Goal: Task Accomplishment & Management: Use online tool/utility

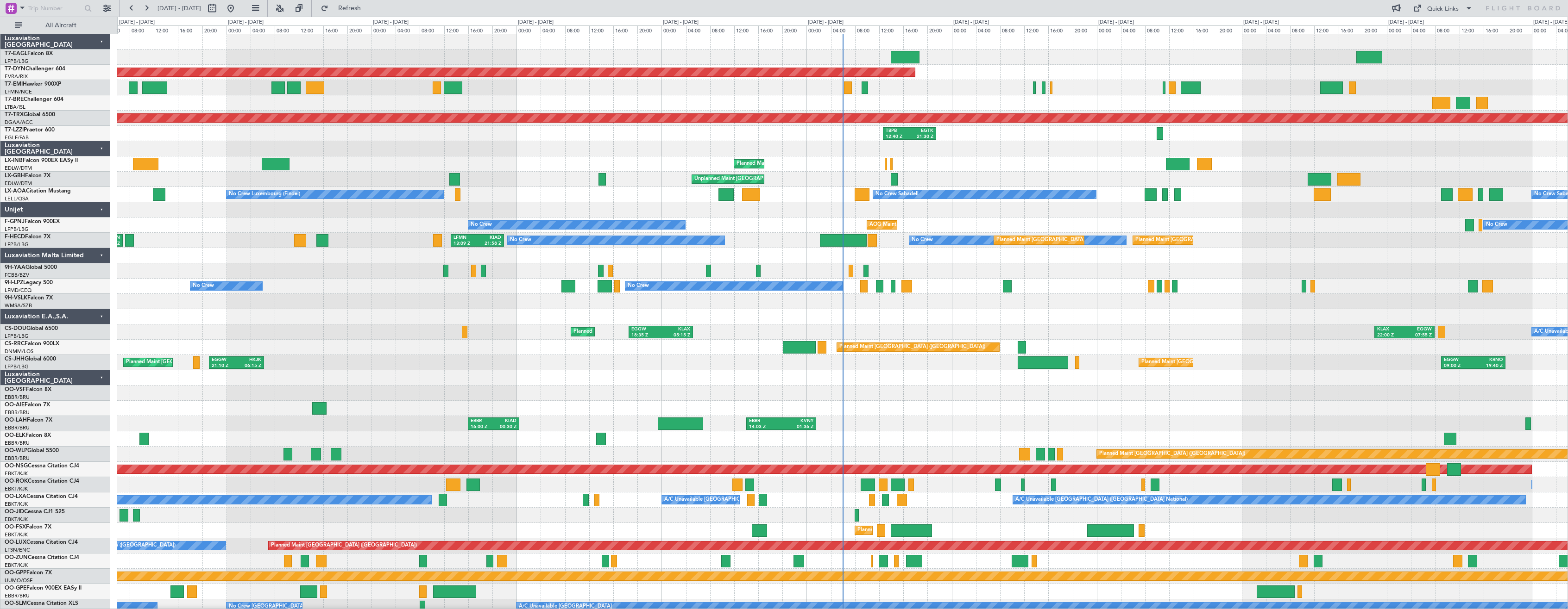
click at [108, 381] on div "Luxaviation [GEOGRAPHIC_DATA]" at bounding box center [55, 378] width 110 height 15
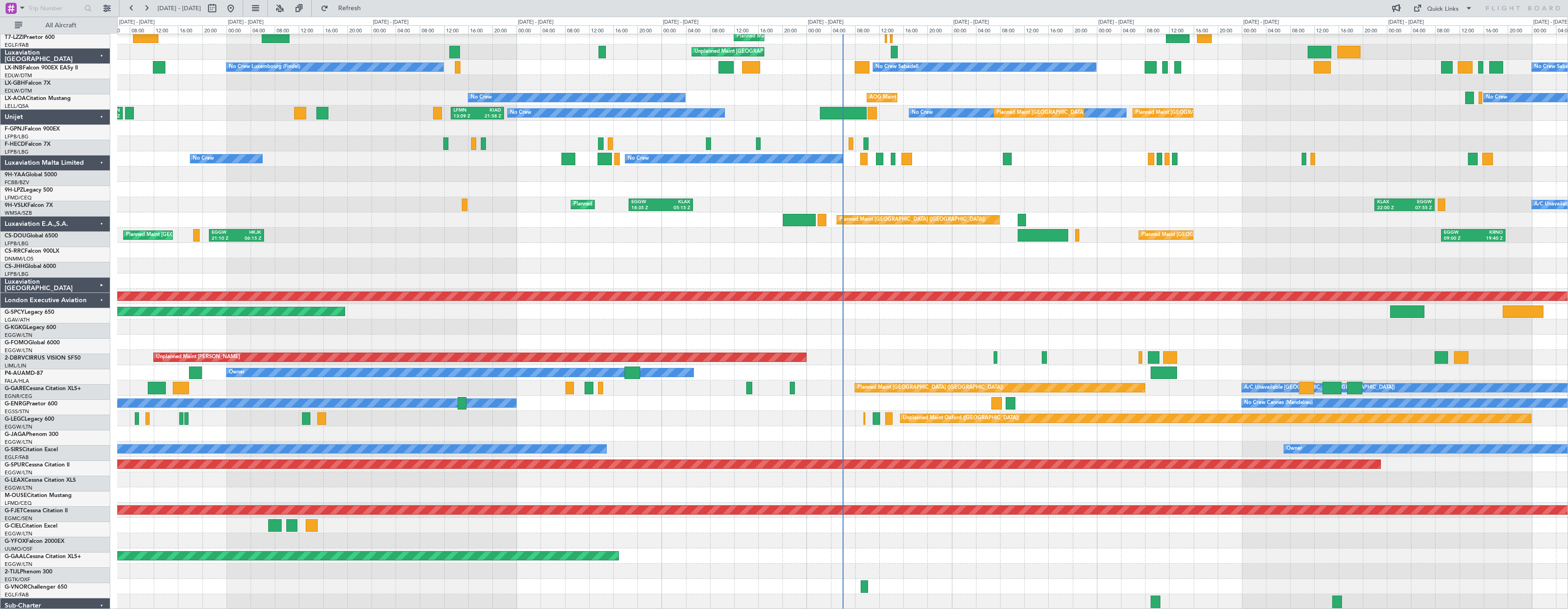
scroll to position [127, 0]
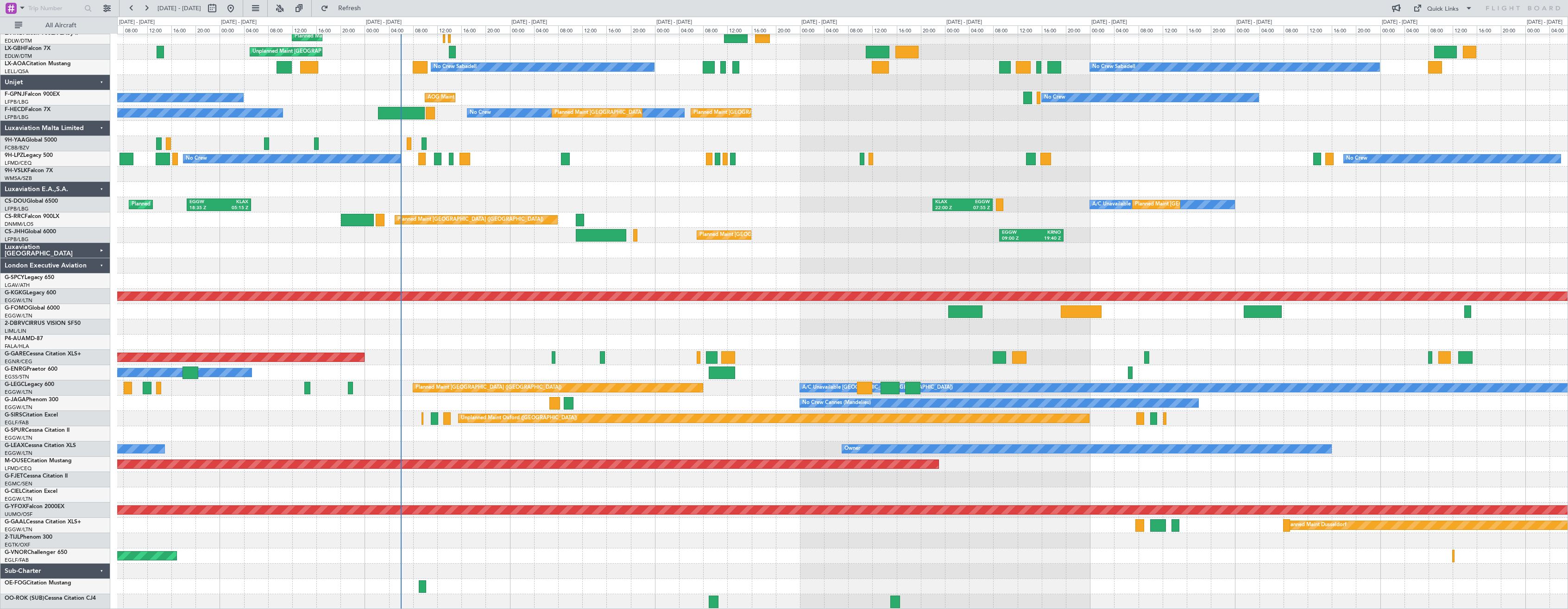
click at [621, 331] on div at bounding box center [842, 327] width 1451 height 15
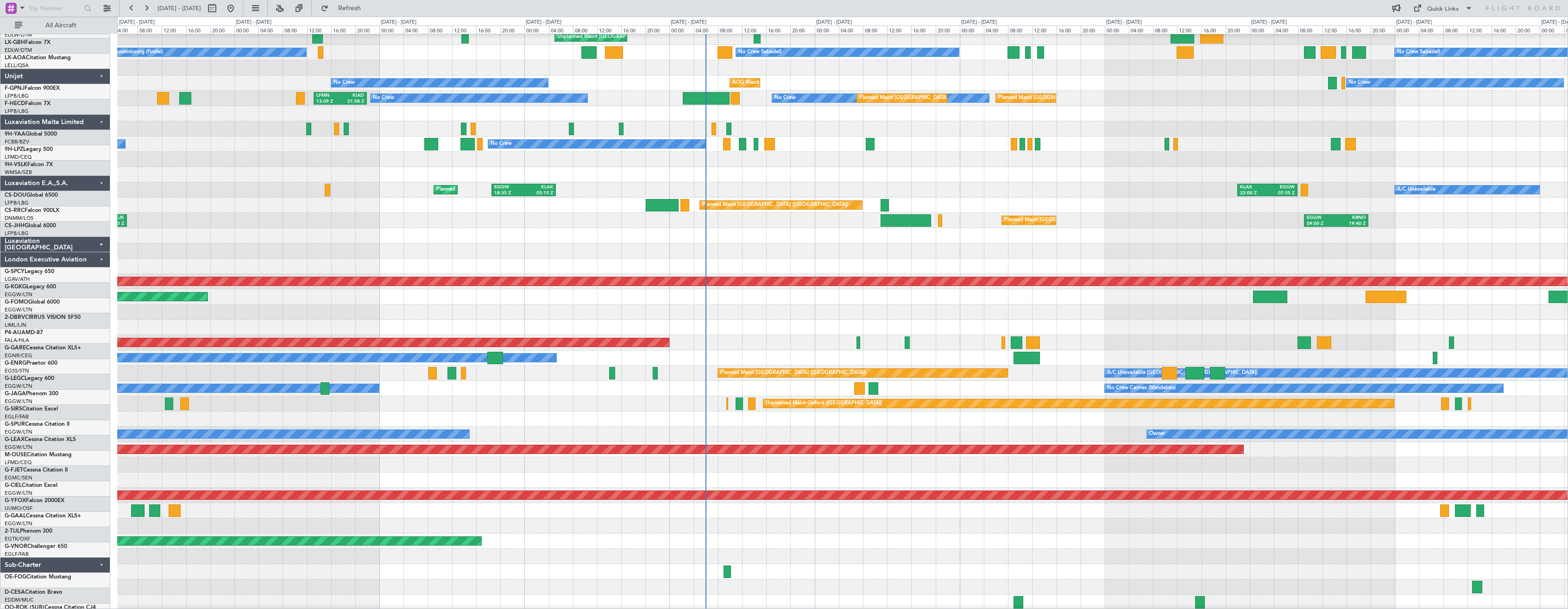
scroll to position [142, 0]
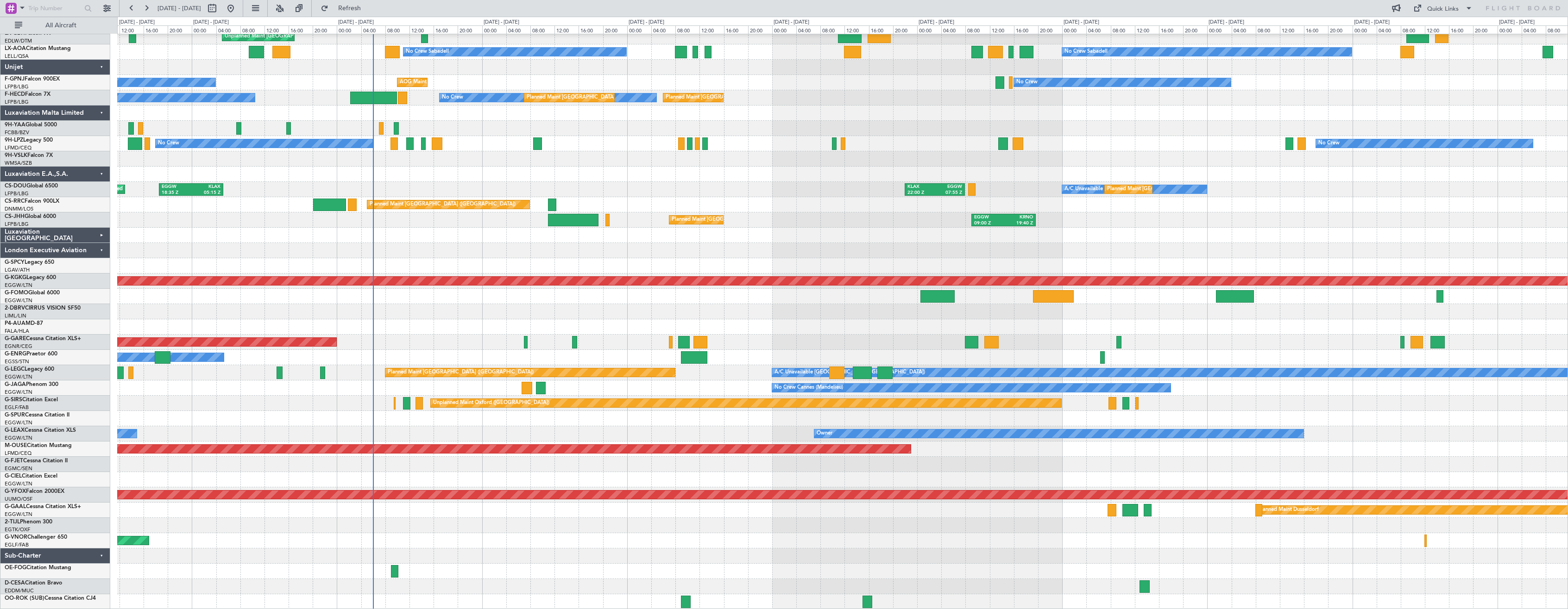
click at [425, 518] on div "Planned Maint Geneva (Cointrin) Unplanned Maint [GEOGRAPHIC_DATA] ([GEOGRAPHIC_…" at bounding box center [842, 251] width 1451 height 718
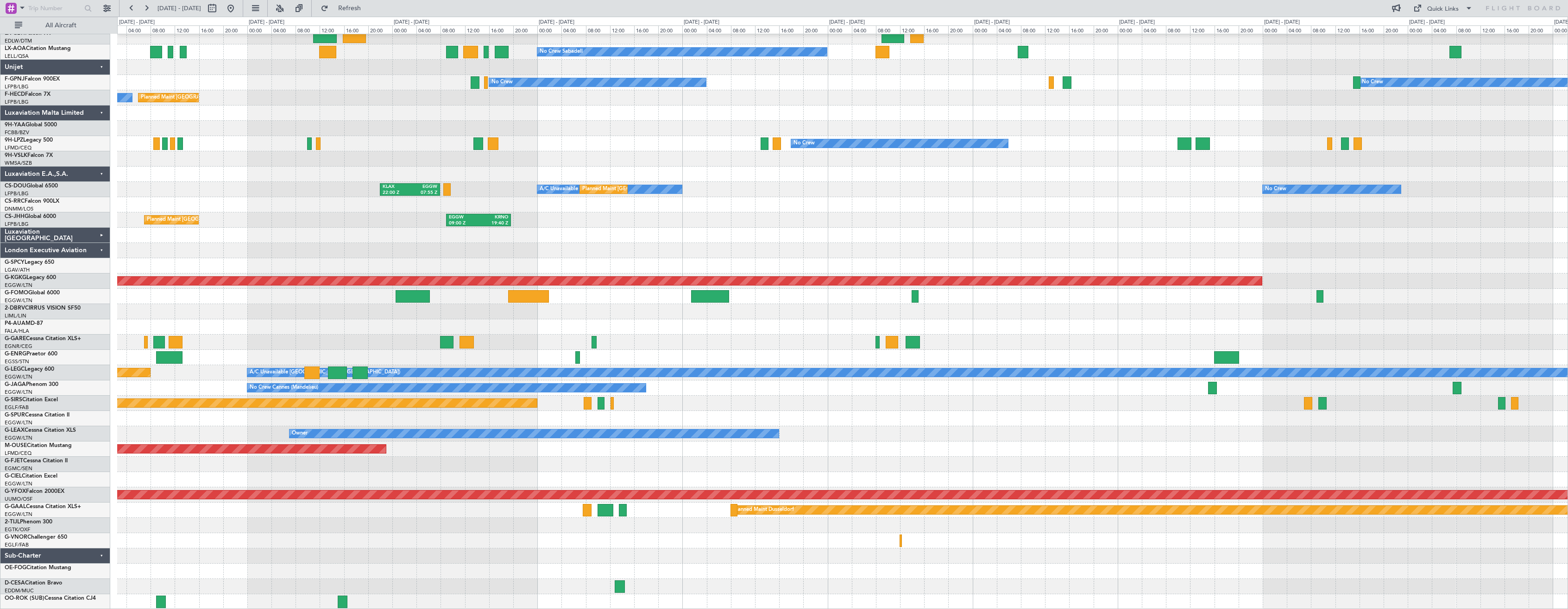
click at [741, 332] on div at bounding box center [842, 327] width 1451 height 15
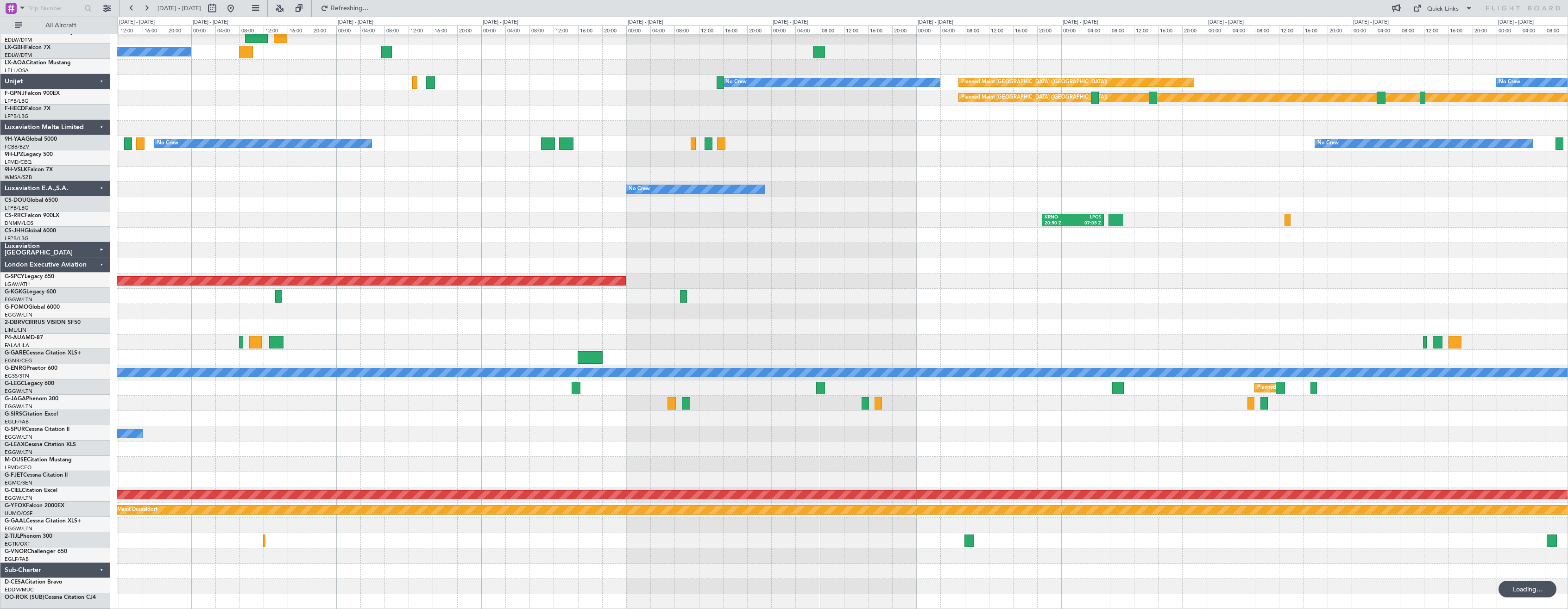
click at [674, 325] on div at bounding box center [842, 327] width 1451 height 15
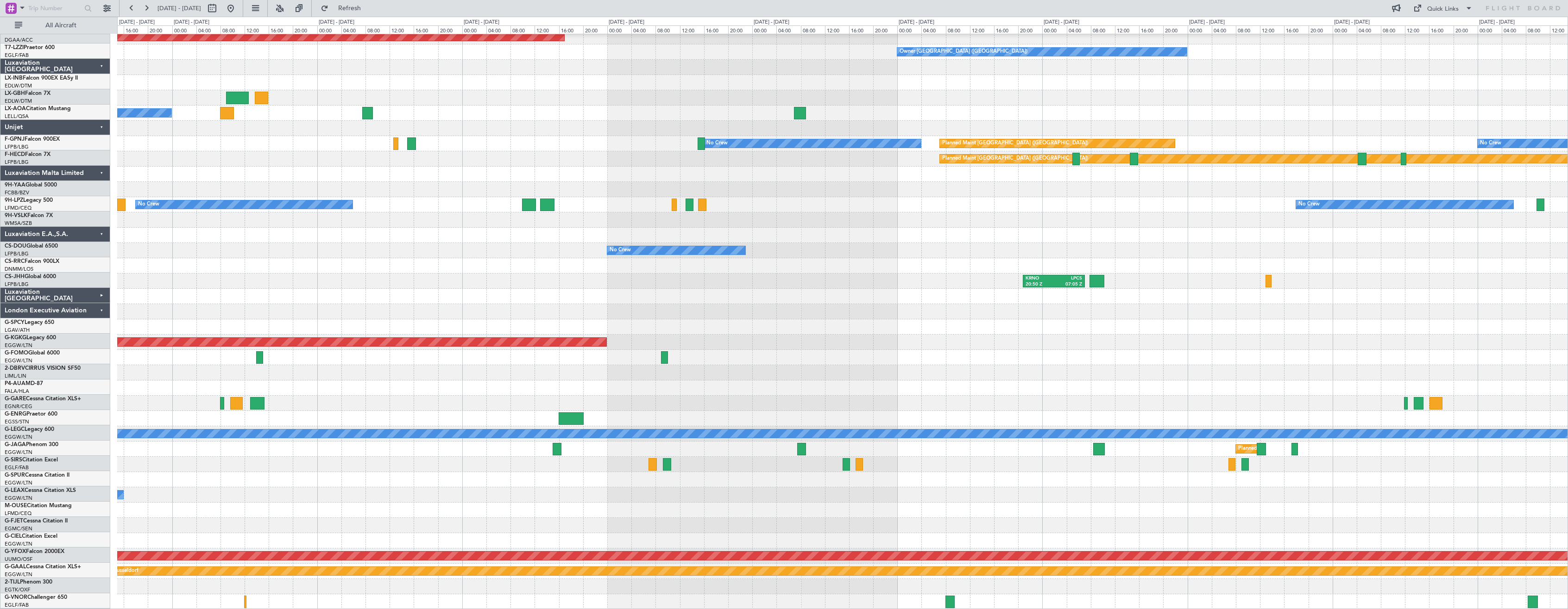
scroll to position [82, 0]
click at [238, 9] on button at bounding box center [231, 9] width 15 height 15
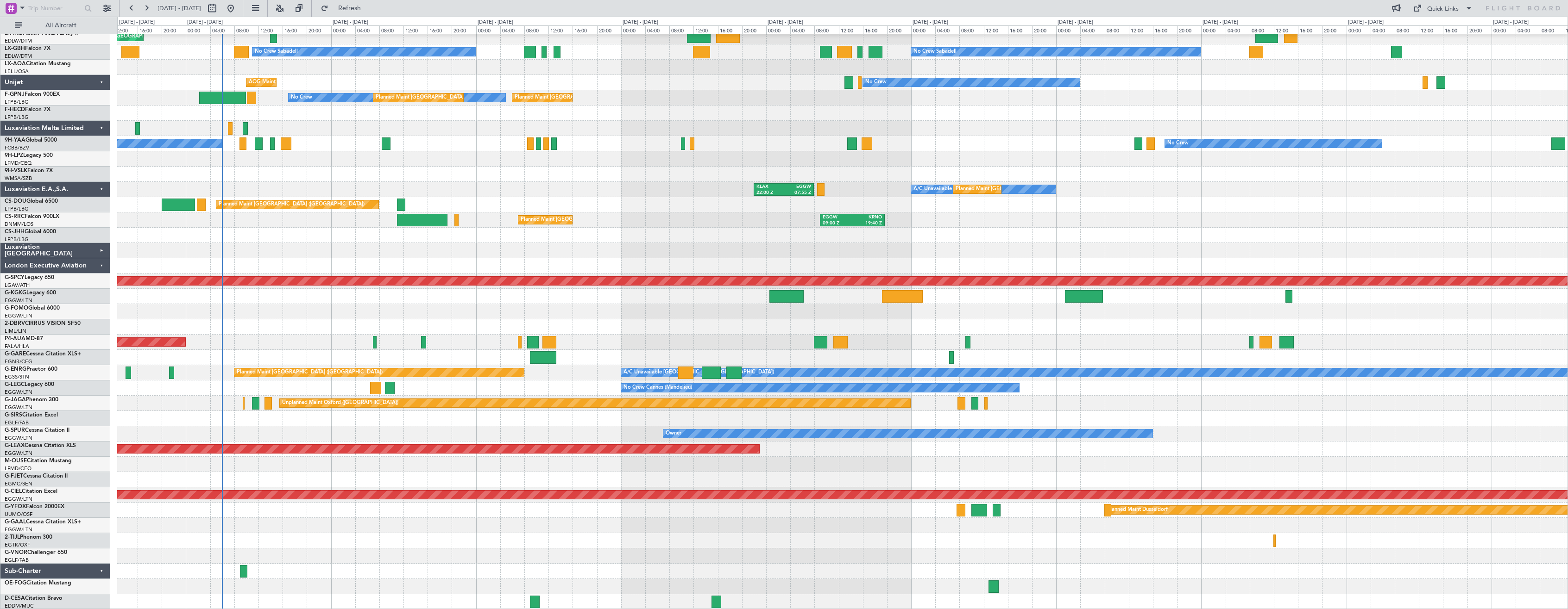
scroll to position [142, 0]
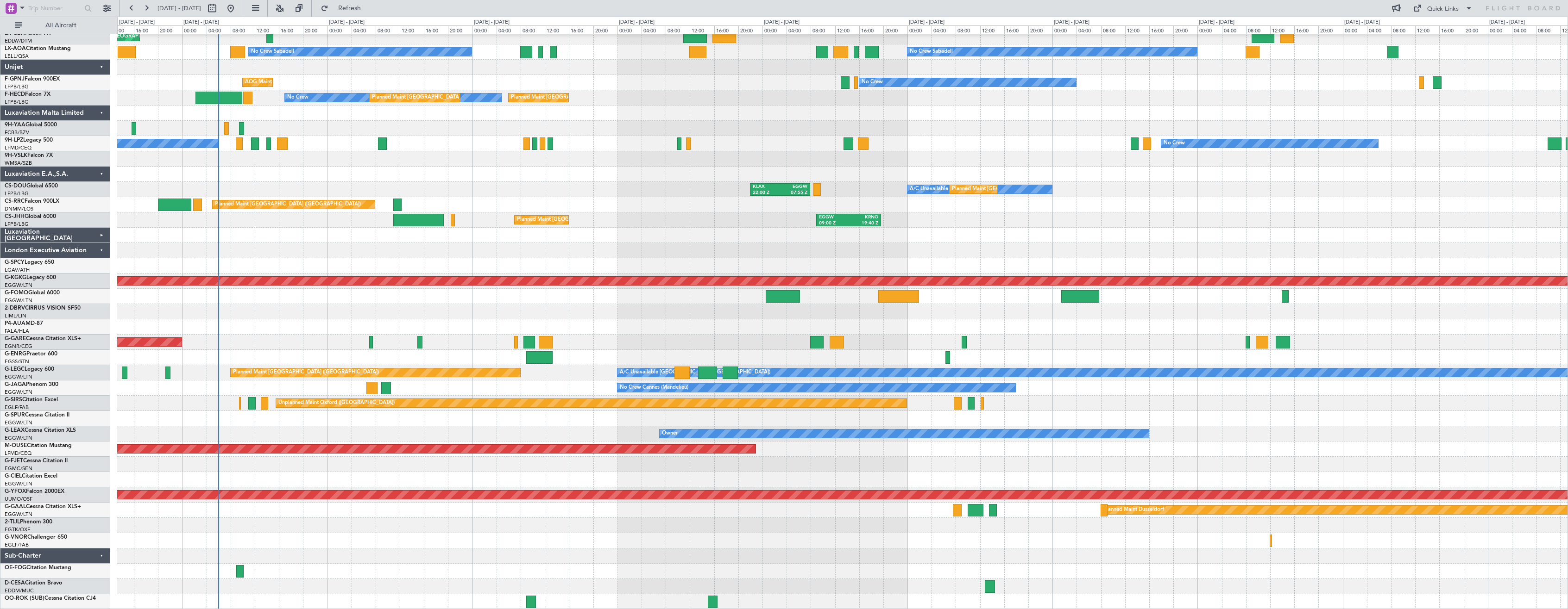
click at [383, 419] on div "Planned Maint Geneva (Cointrin) Unplanned Maint [GEOGRAPHIC_DATA] ([GEOGRAPHIC_…" at bounding box center [842, 251] width 1451 height 718
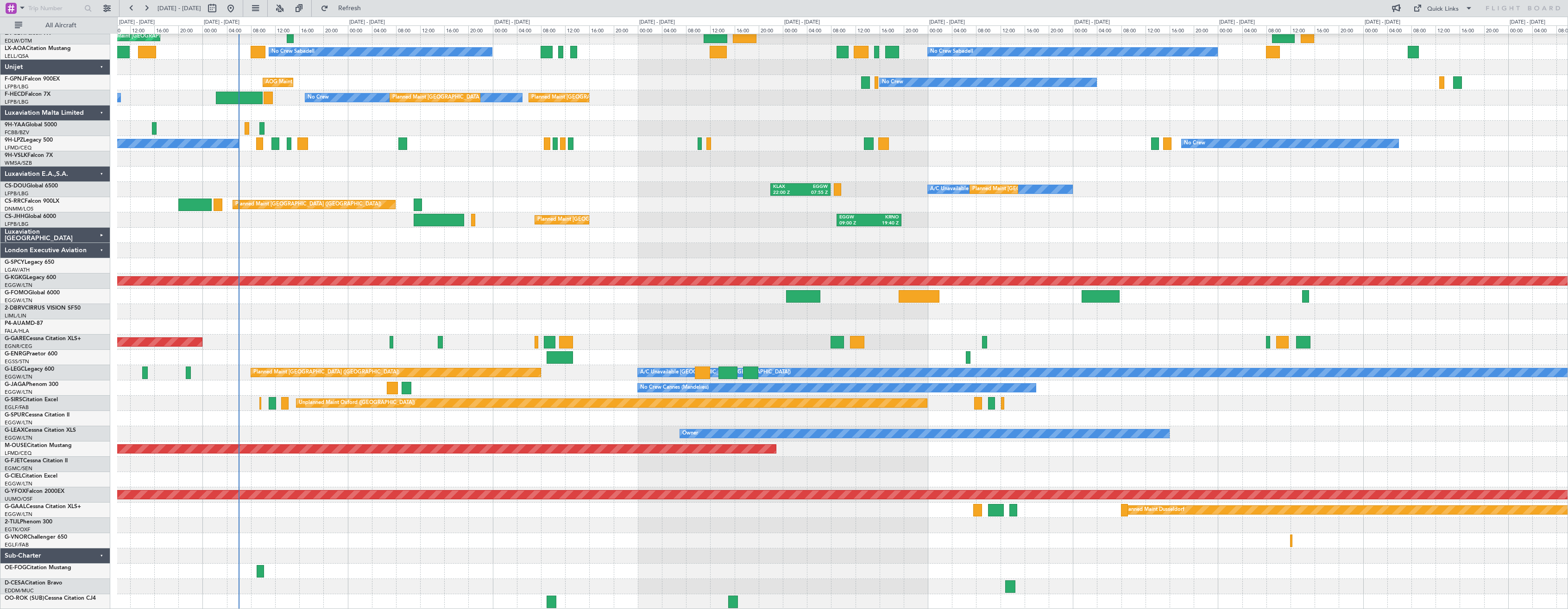
click at [295, 505] on div "Planned Maint Geneva (Cointrin) Unplanned Maint [GEOGRAPHIC_DATA] ([GEOGRAPHIC_…" at bounding box center [842, 251] width 1451 height 718
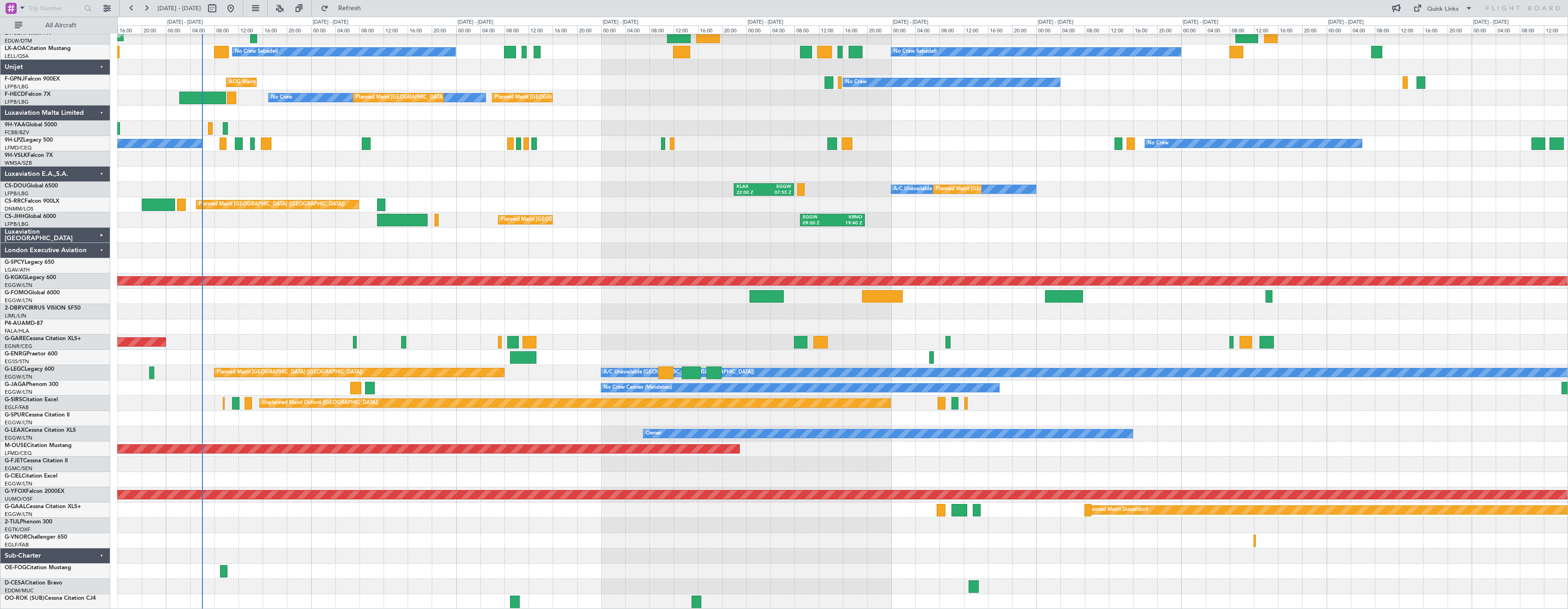
click at [404, 524] on div "Planned Maint Geneva (Cointrin) Unplanned Maint [GEOGRAPHIC_DATA] ([GEOGRAPHIC_…" at bounding box center [842, 251] width 1451 height 718
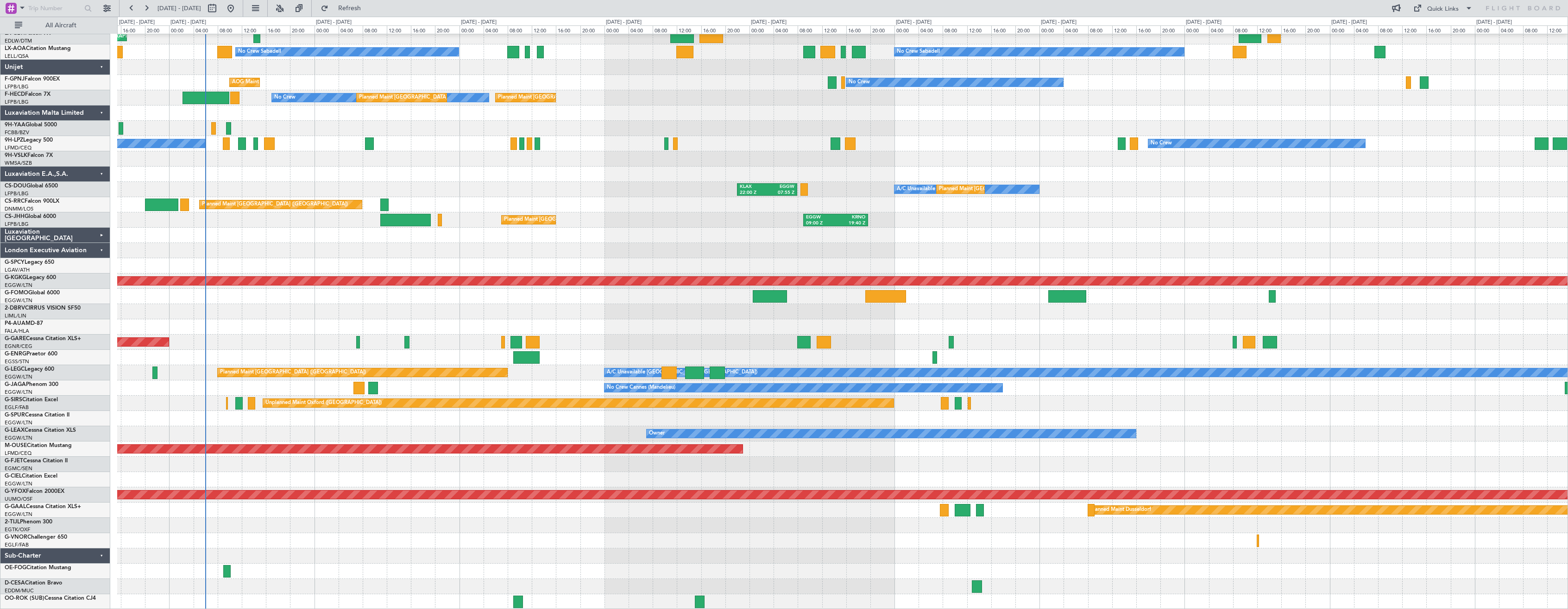
click at [100, 250] on div "London Executive Aviation" at bounding box center [55, 251] width 110 height 15
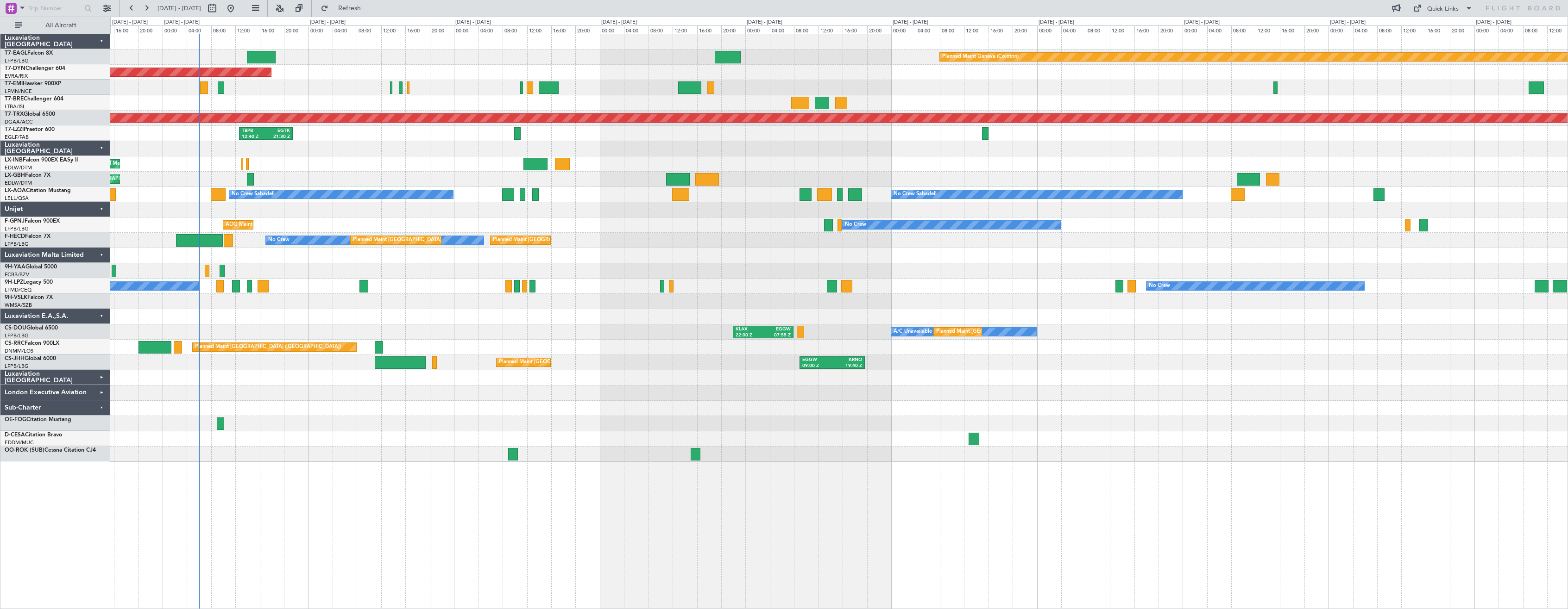
scroll to position [0, 0]
click at [367, 509] on div "Planned Maint Geneva (Cointrin) Planned Maint [GEOGRAPHIC_DATA]-[GEOGRAPHIC_DAT…" at bounding box center [839, 322] width 1458 height 576
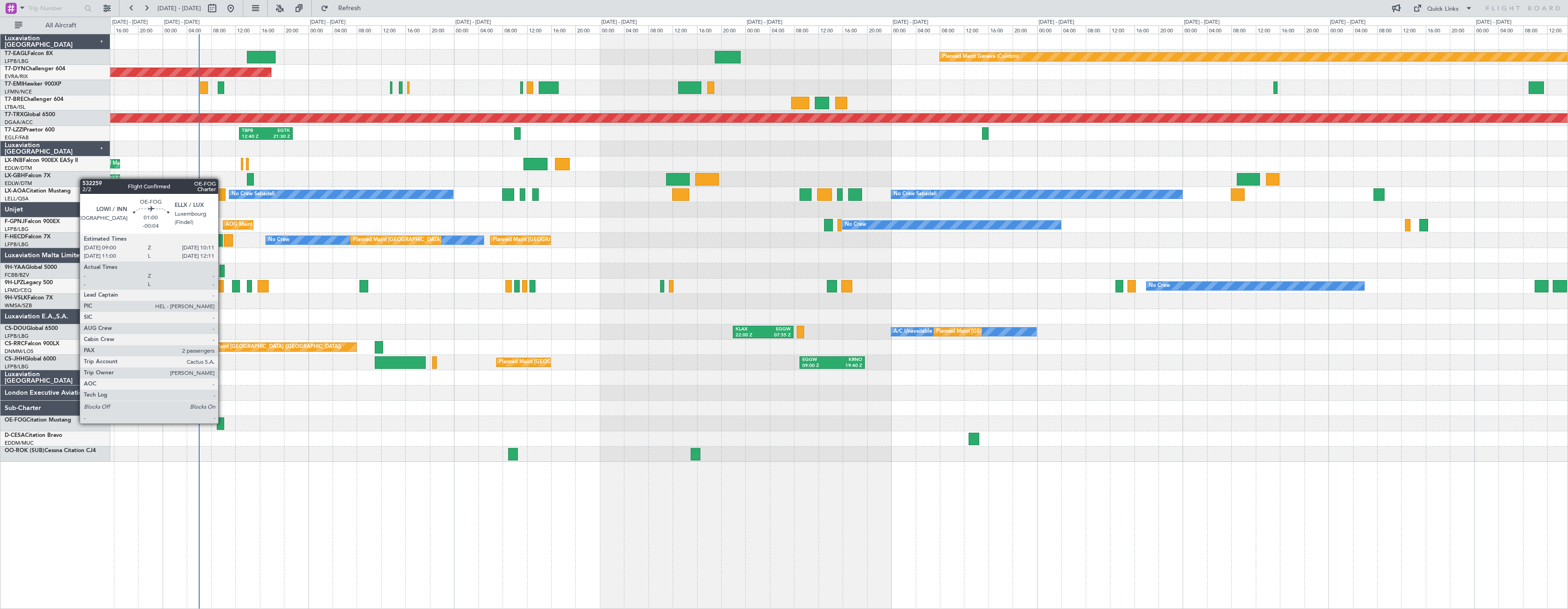
click at [222, 423] on div at bounding box center [220, 423] width 7 height 13
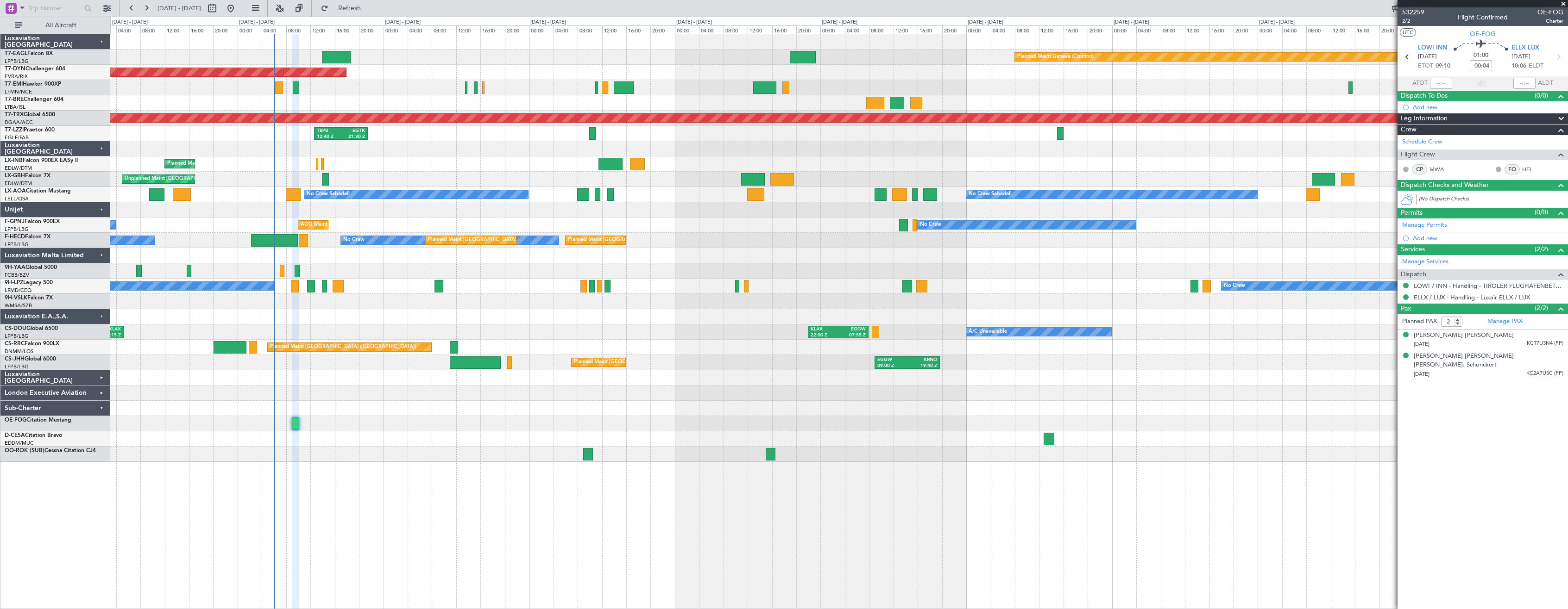
click at [481, 172] on div "Planned Maint Geneva (Cointrin) Planned Maint [GEOGRAPHIC_DATA]-[GEOGRAPHIC_DAT…" at bounding box center [839, 248] width 1457 height 428
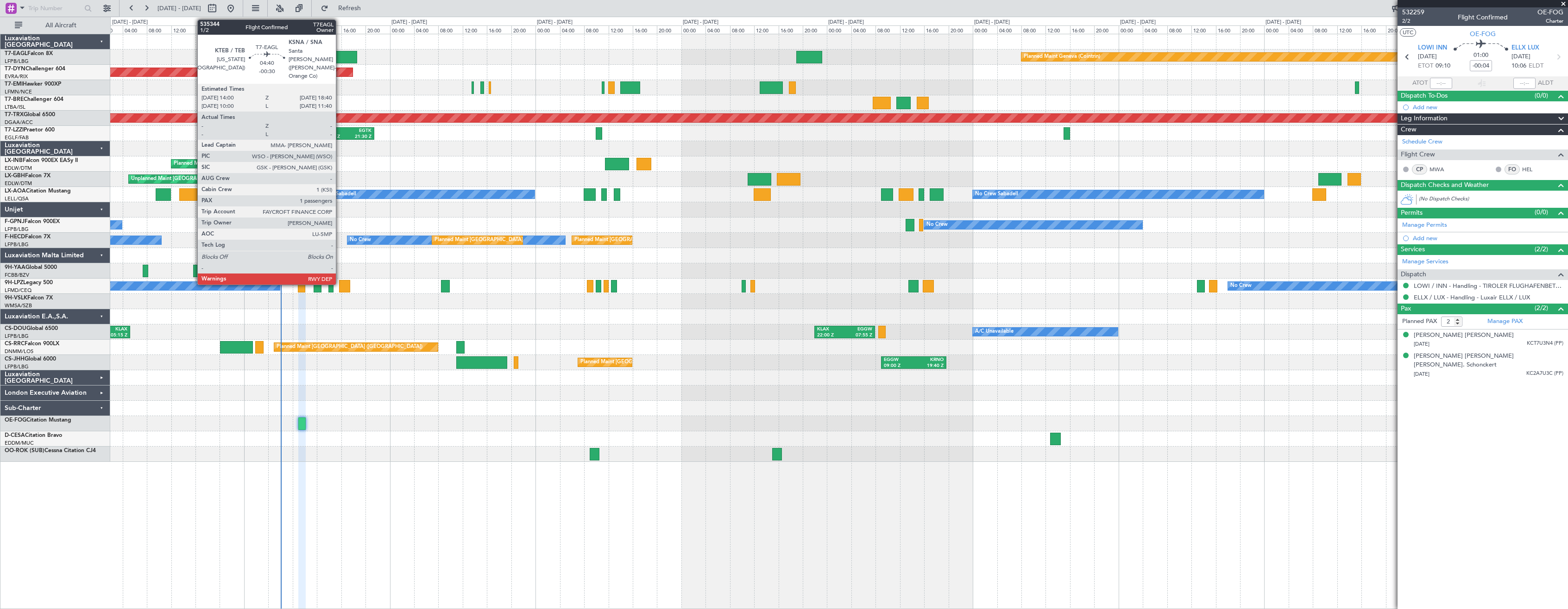
click at [340, 56] on div at bounding box center [343, 57] width 29 height 13
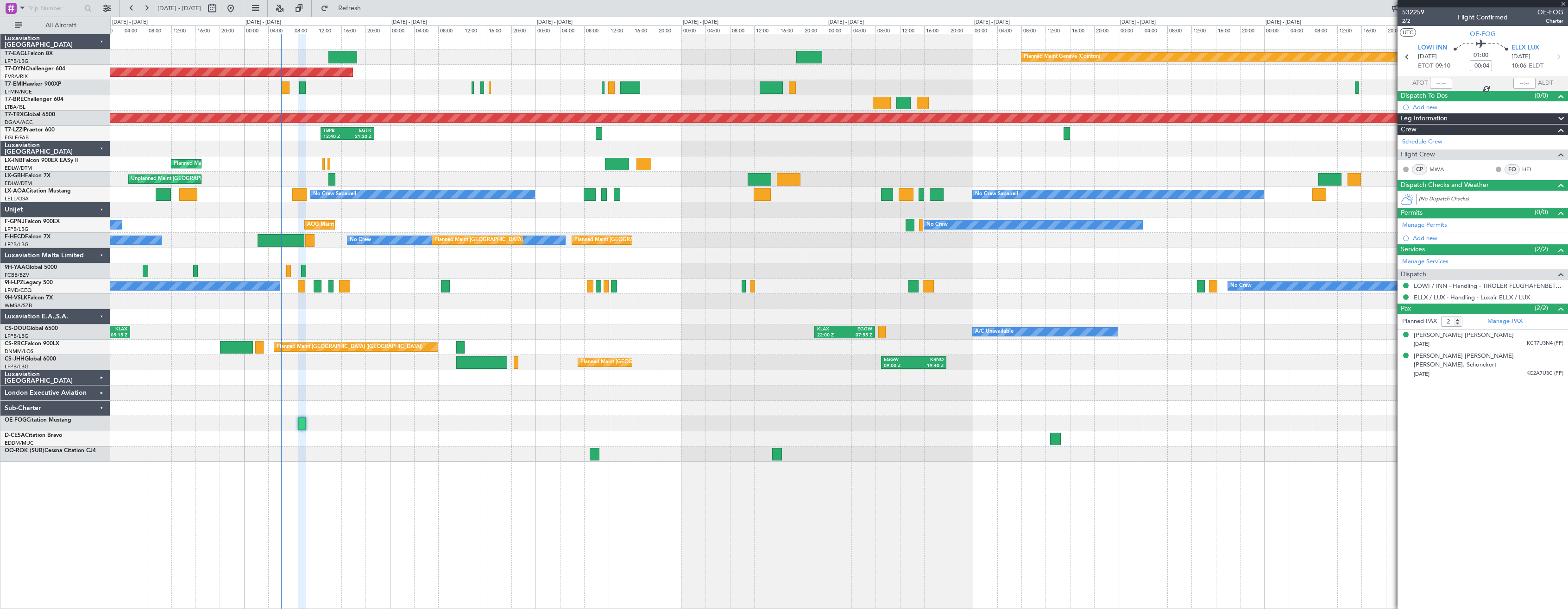
type input "-00:30"
type input "1"
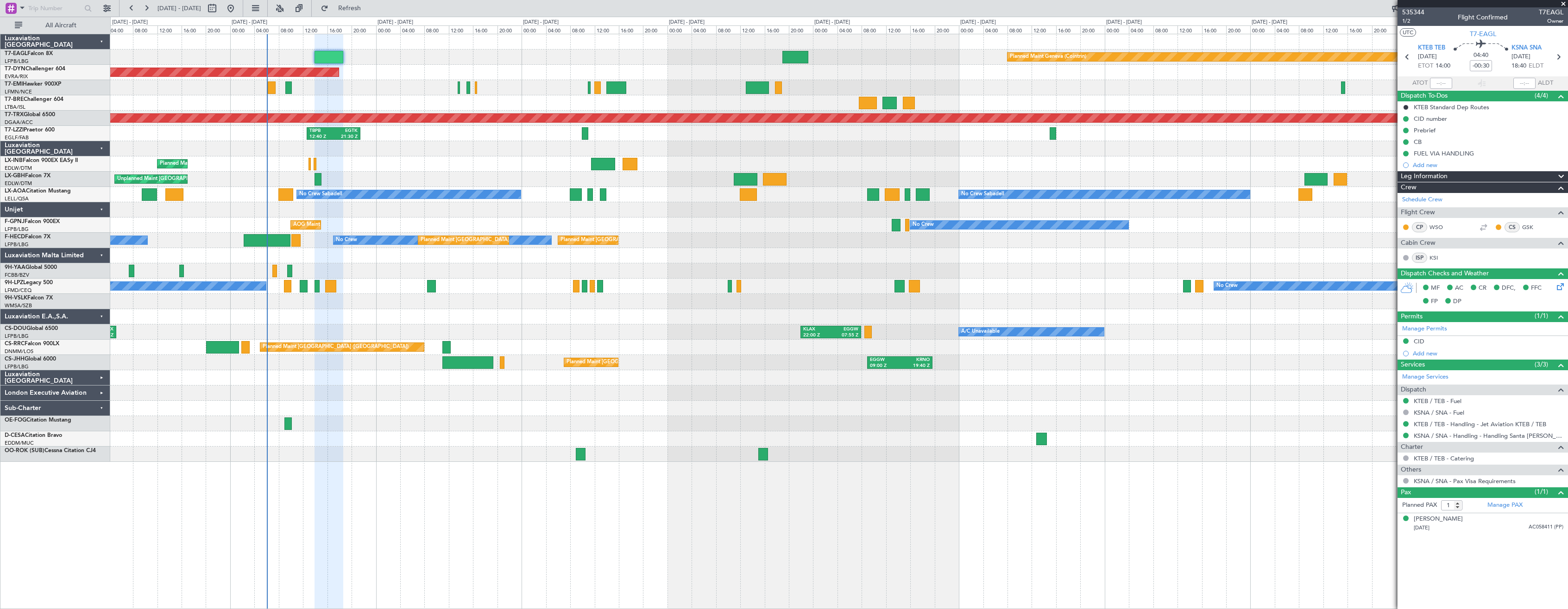
click at [401, 164] on div "Planned Maint Geneva (Cointrin)" at bounding box center [839, 164] width 1457 height 15
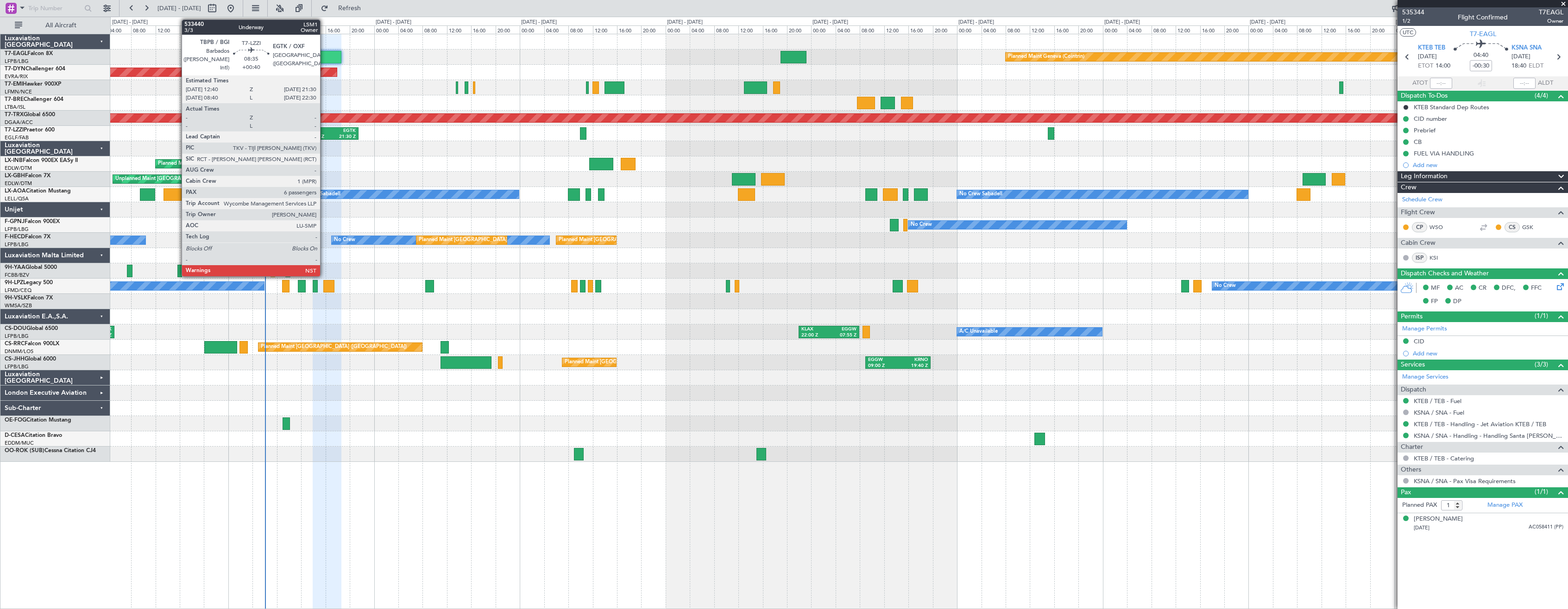
click at [324, 136] on div "12:40 Z" at bounding box center [320, 137] width 24 height 7
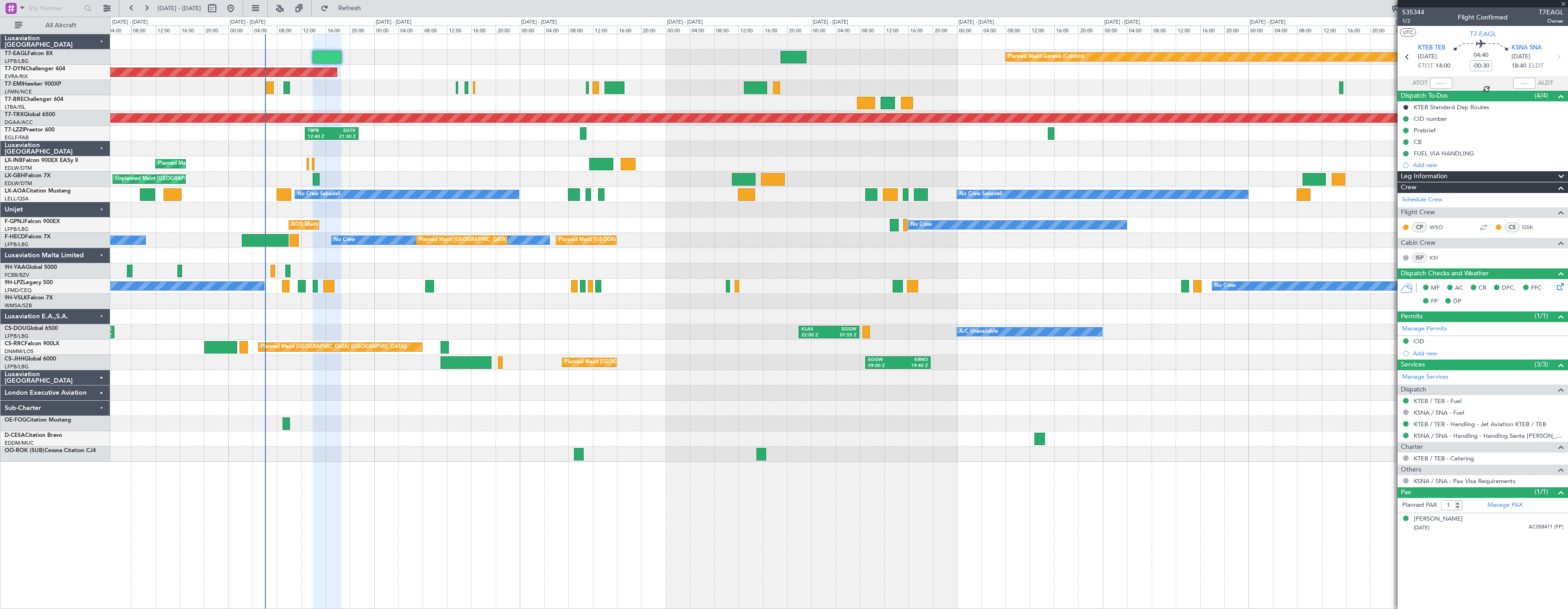
type input "+00:40"
type input "6"
